Goal: Task Accomplishment & Management: Use online tool/utility

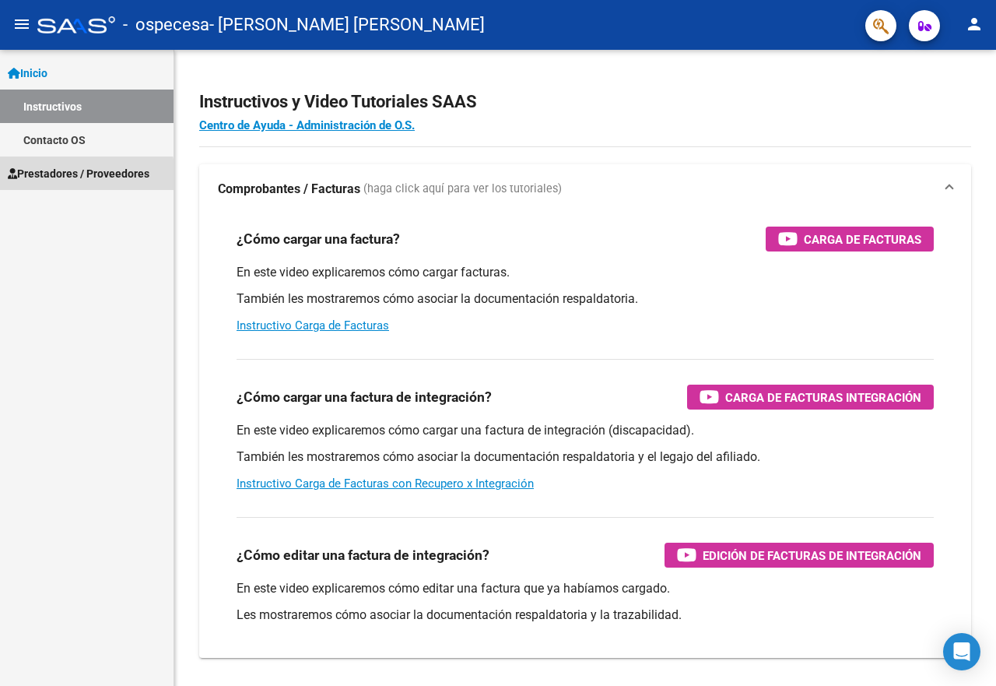
click at [49, 178] on span "Prestadores / Proveedores" at bounding box center [79, 173] width 142 height 17
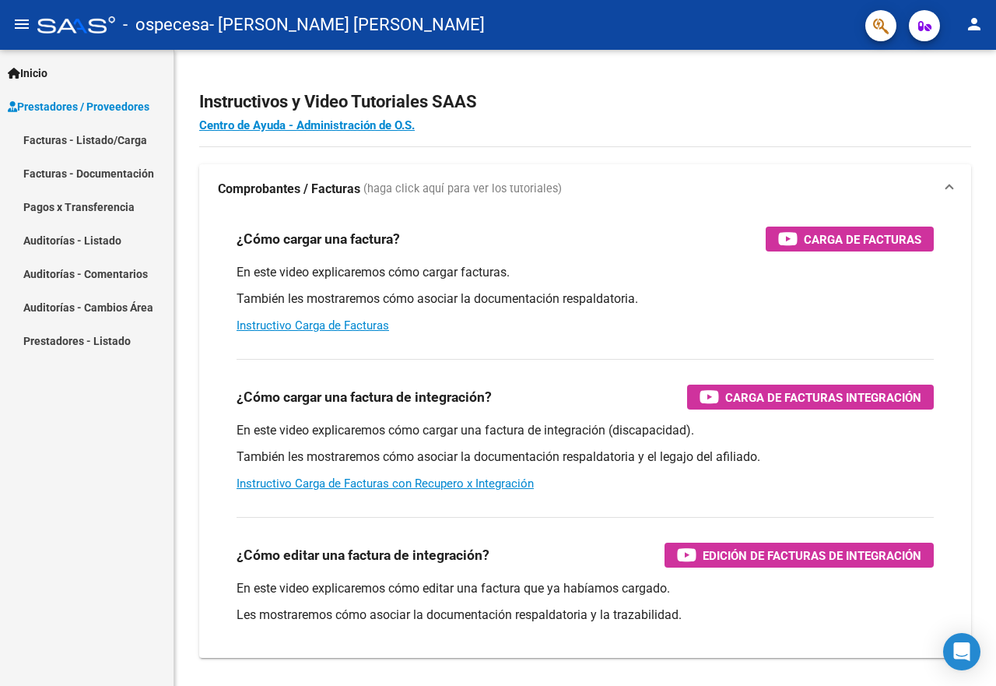
click at [76, 172] on link "Facturas - Documentación" at bounding box center [87, 172] width 174 height 33
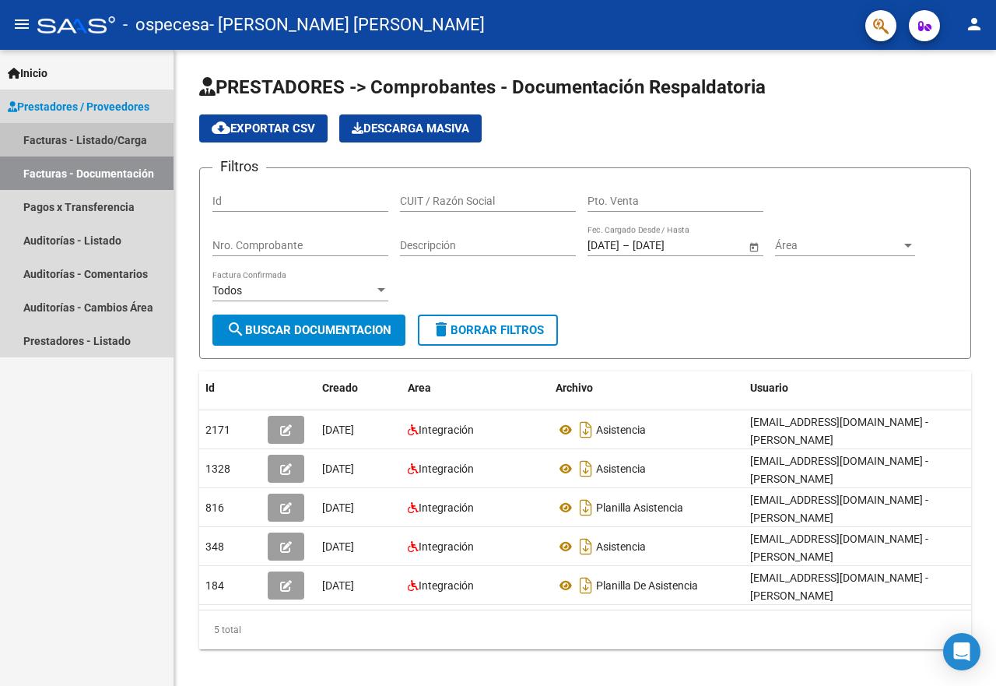
click at [113, 142] on link "Facturas - Listado/Carga" at bounding box center [87, 139] width 174 height 33
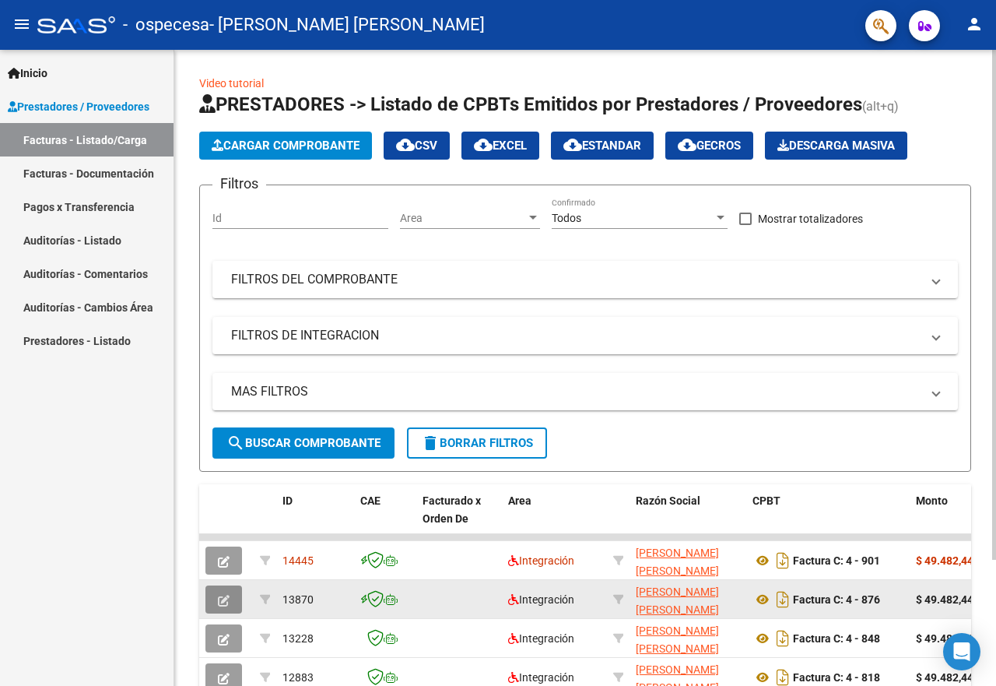
click at [218, 605] on icon "button" at bounding box center [224, 601] width 12 height 12
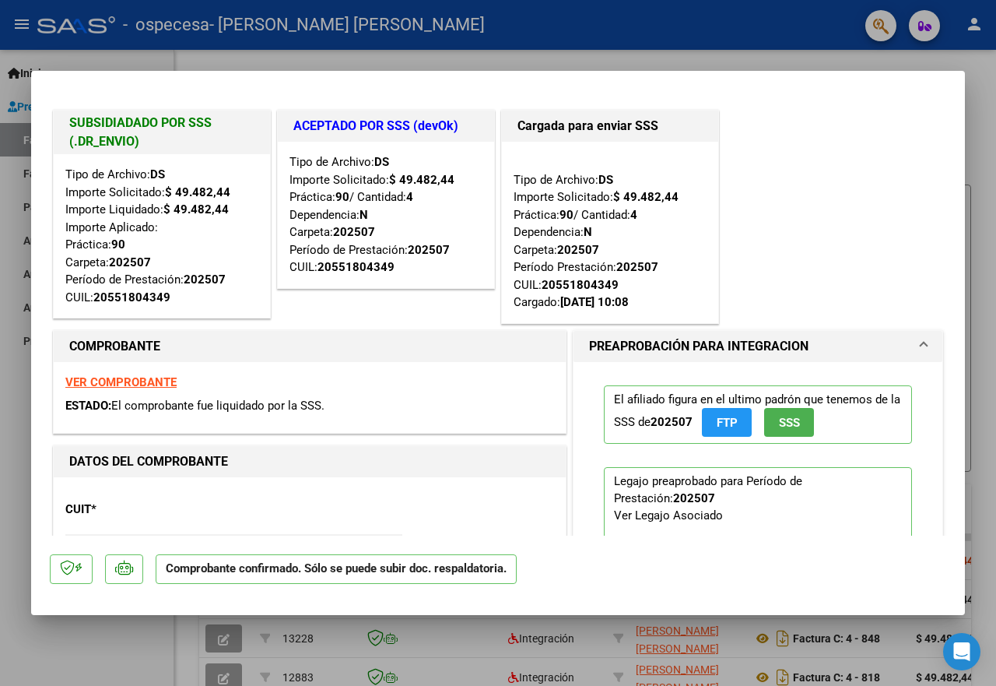
click at [121, 647] on div at bounding box center [498, 343] width 996 height 686
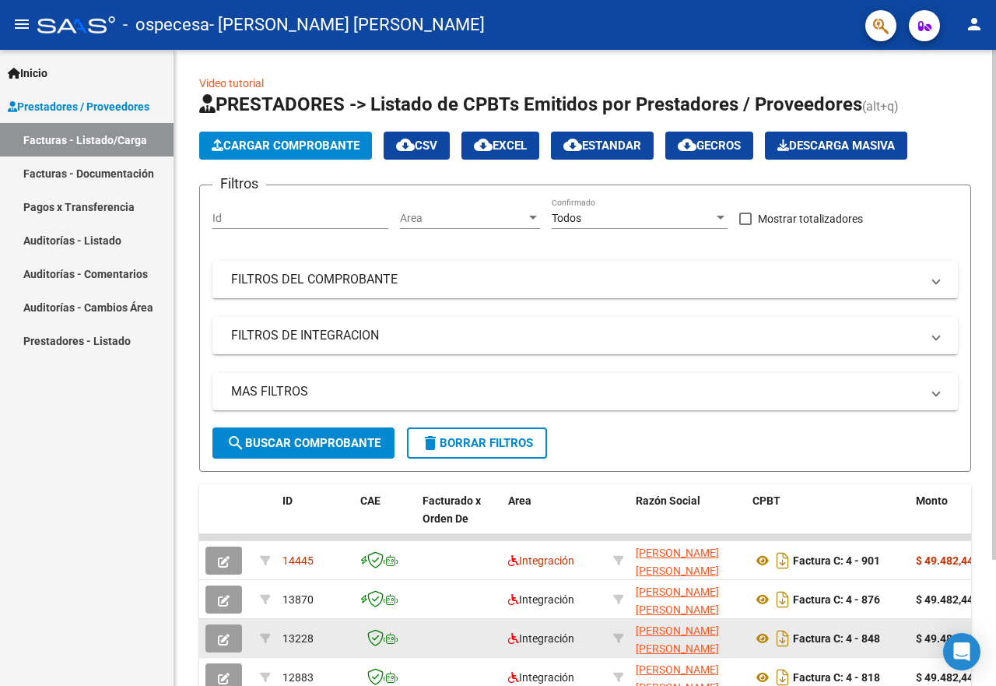
click at [228, 634] on icon "button" at bounding box center [224, 639] width 12 height 12
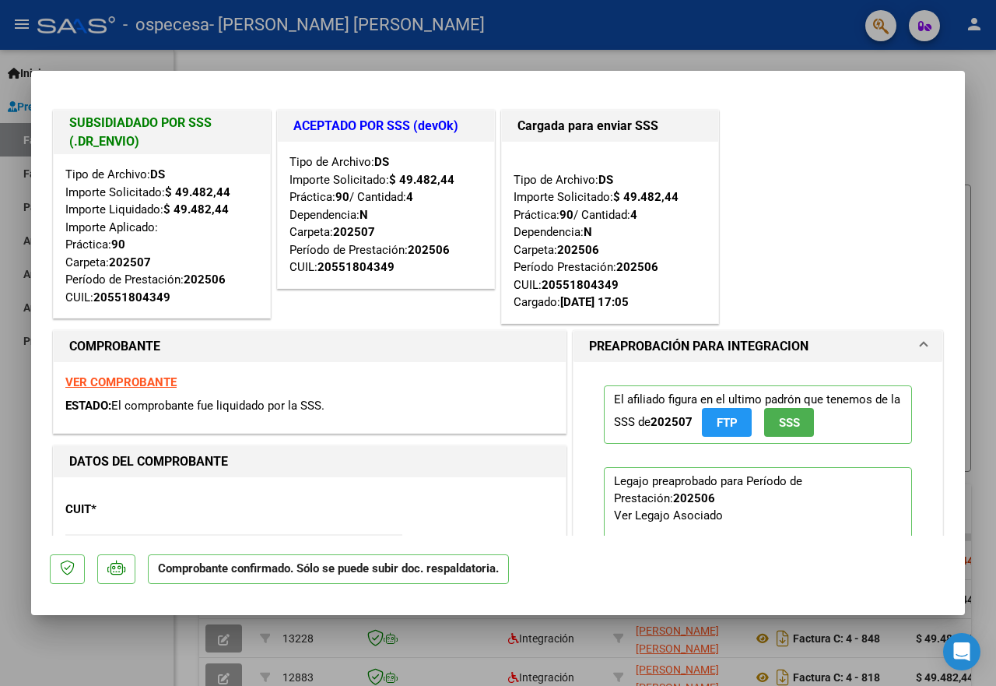
click at [447, 59] on div at bounding box center [498, 343] width 996 height 686
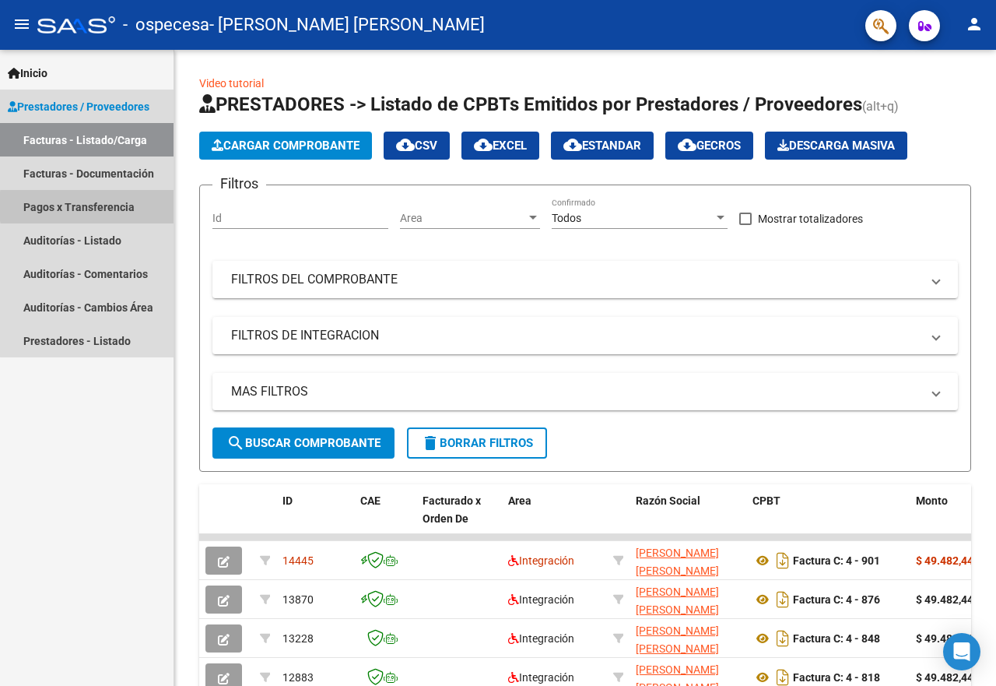
click at [141, 206] on link "Pagos x Transferencia" at bounding box center [87, 206] width 174 height 33
